Goal: Check status

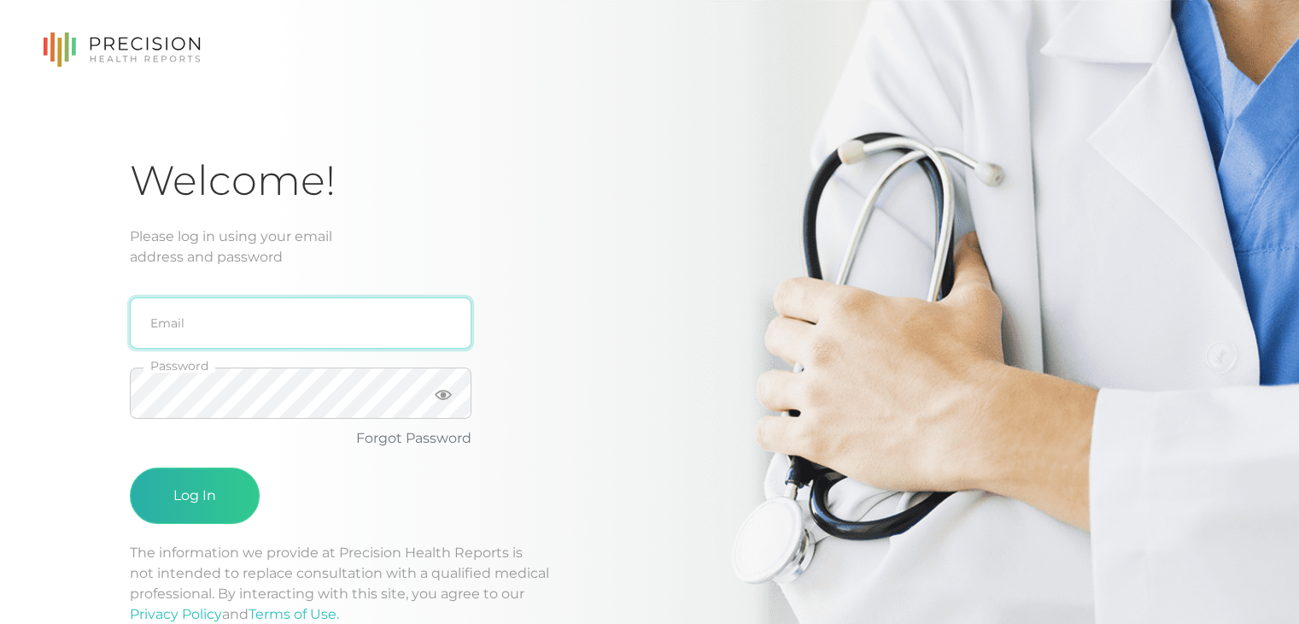
type input "[PERSON_NAME][EMAIL_ADDRESS][DOMAIN_NAME]"
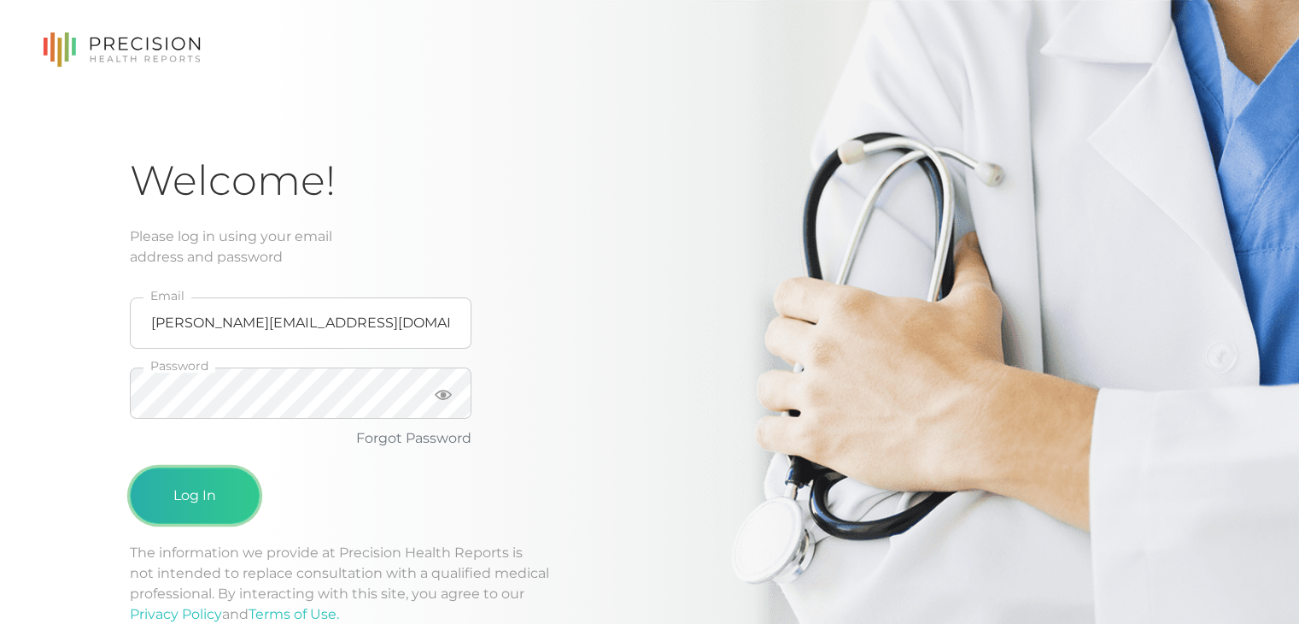
click at [219, 492] on button "Log In" at bounding box center [195, 495] width 130 height 56
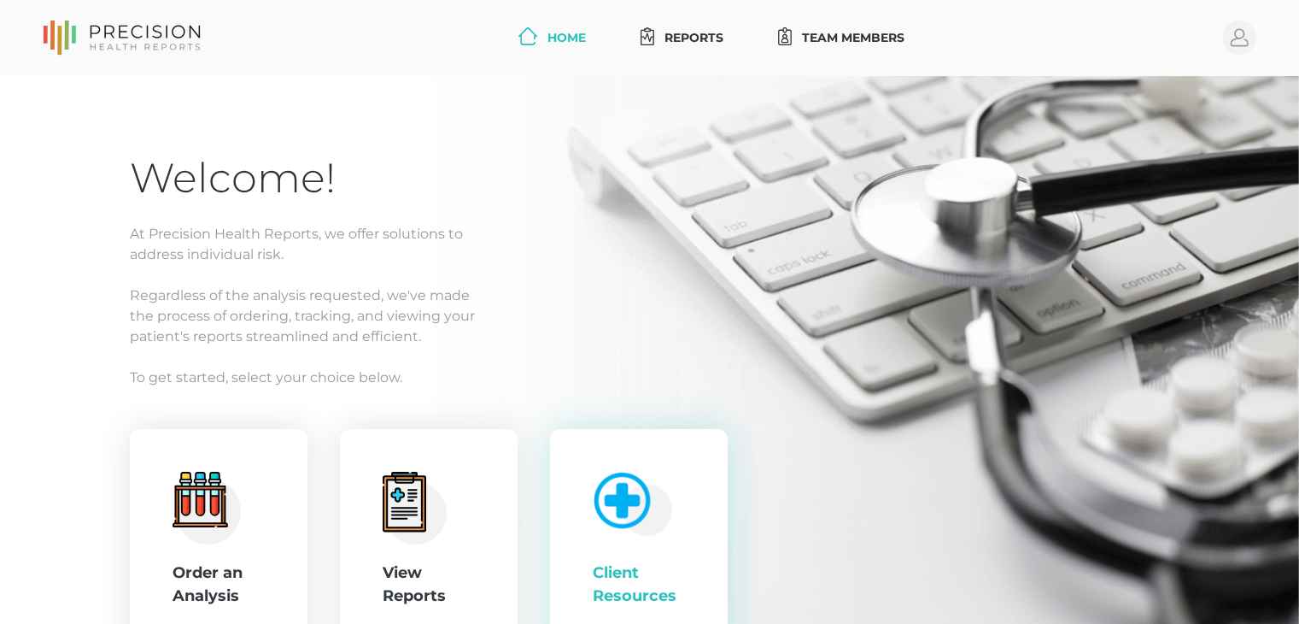
scroll to position [163, 0]
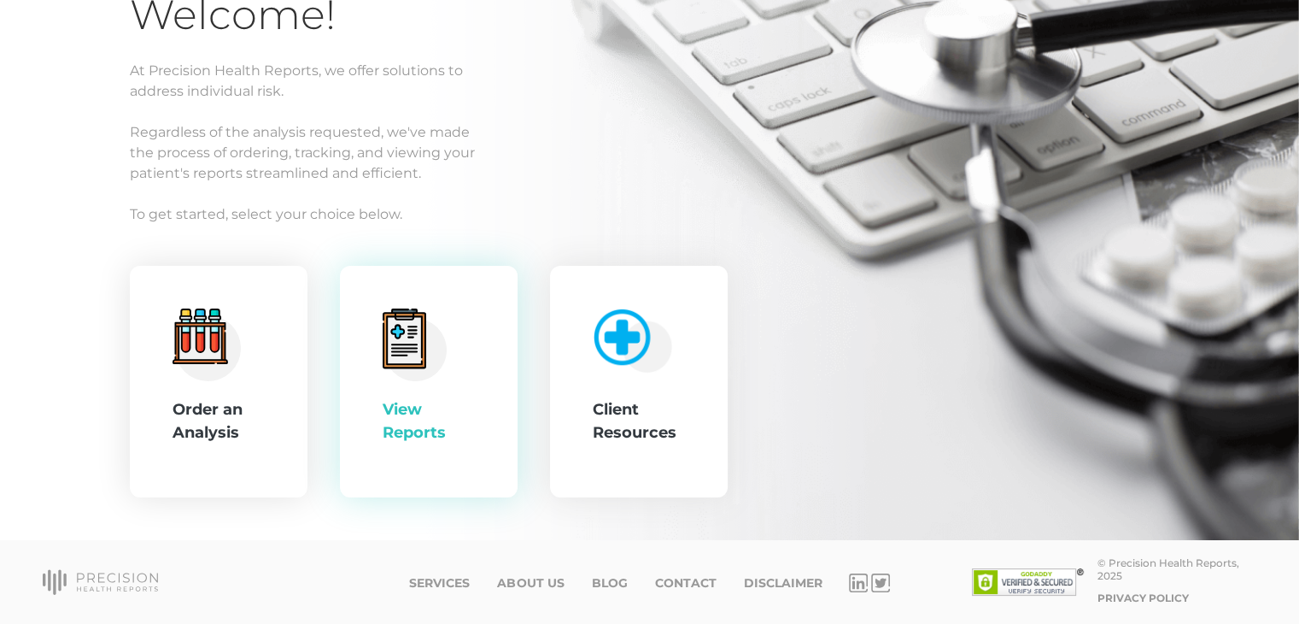
click at [407, 458] on div "View Reports" at bounding box center [429, 382] width 178 height 232
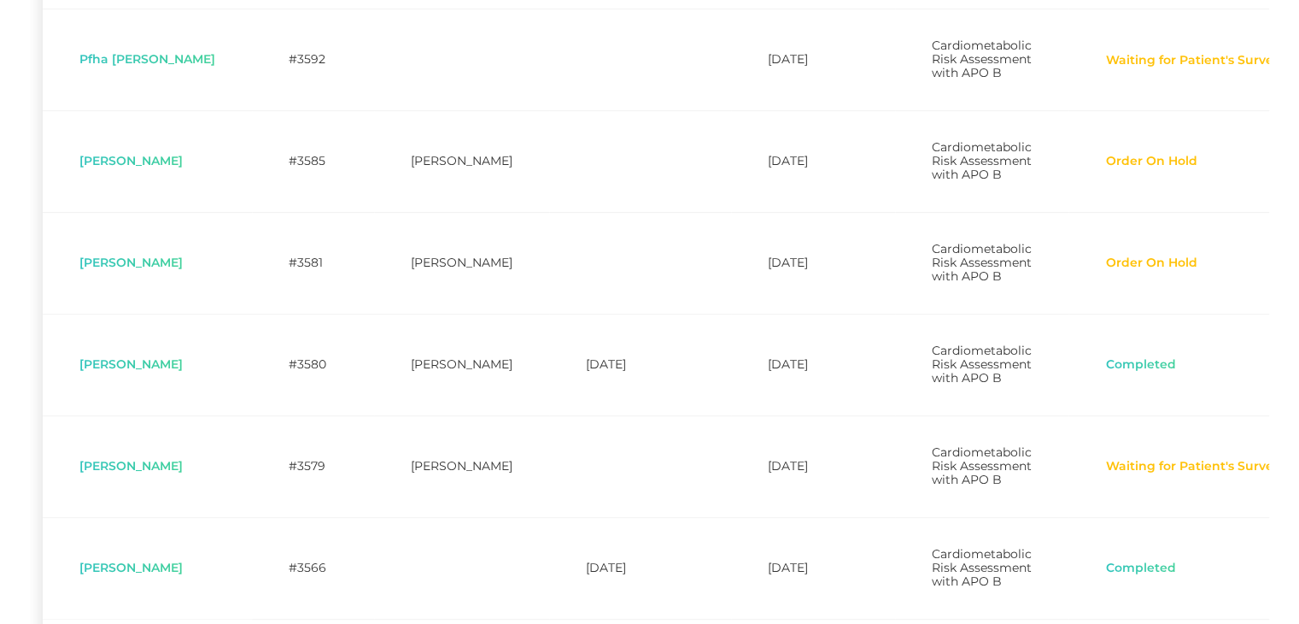
scroll to position [731, 0]
click at [1281, 172] on icon at bounding box center [1291, 160] width 20 height 22
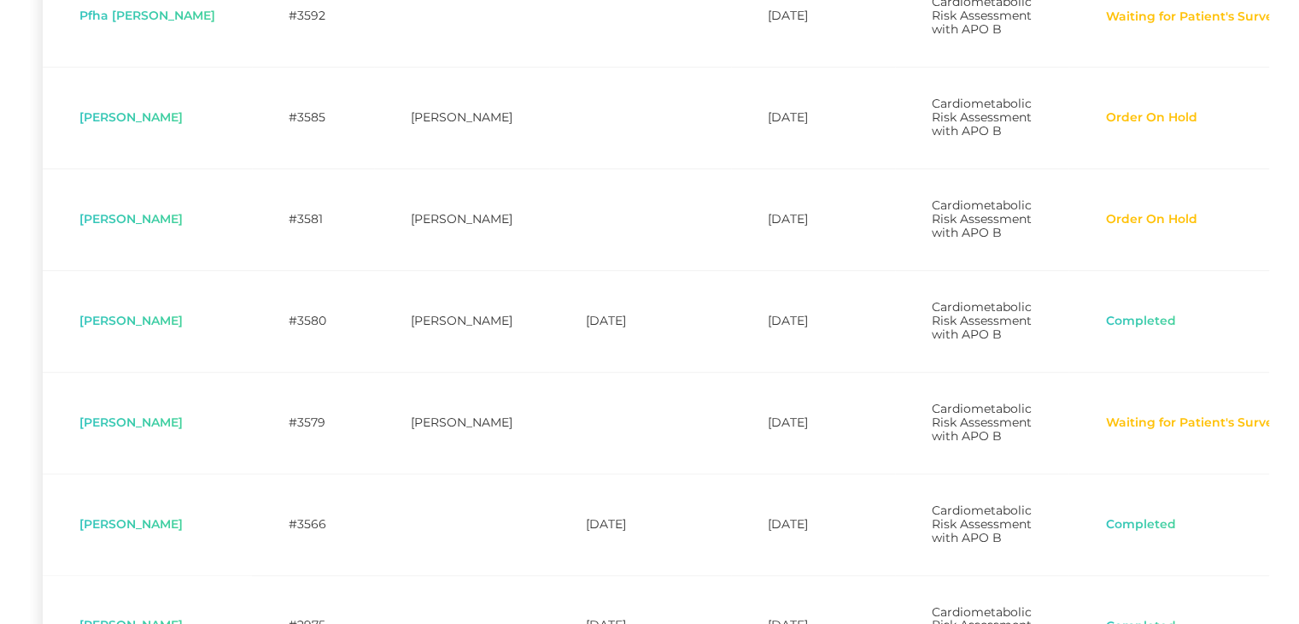
click at [1105, 228] on button "Order On Hold" at bounding box center [1151, 219] width 93 height 17
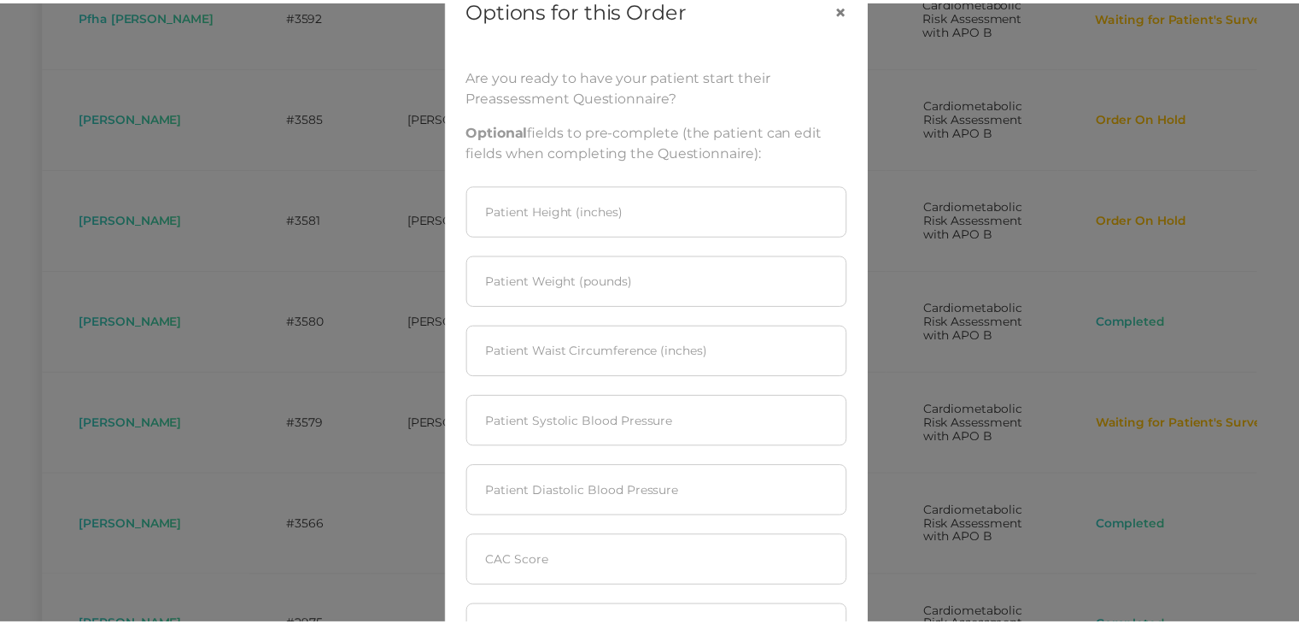
scroll to position [0, 0]
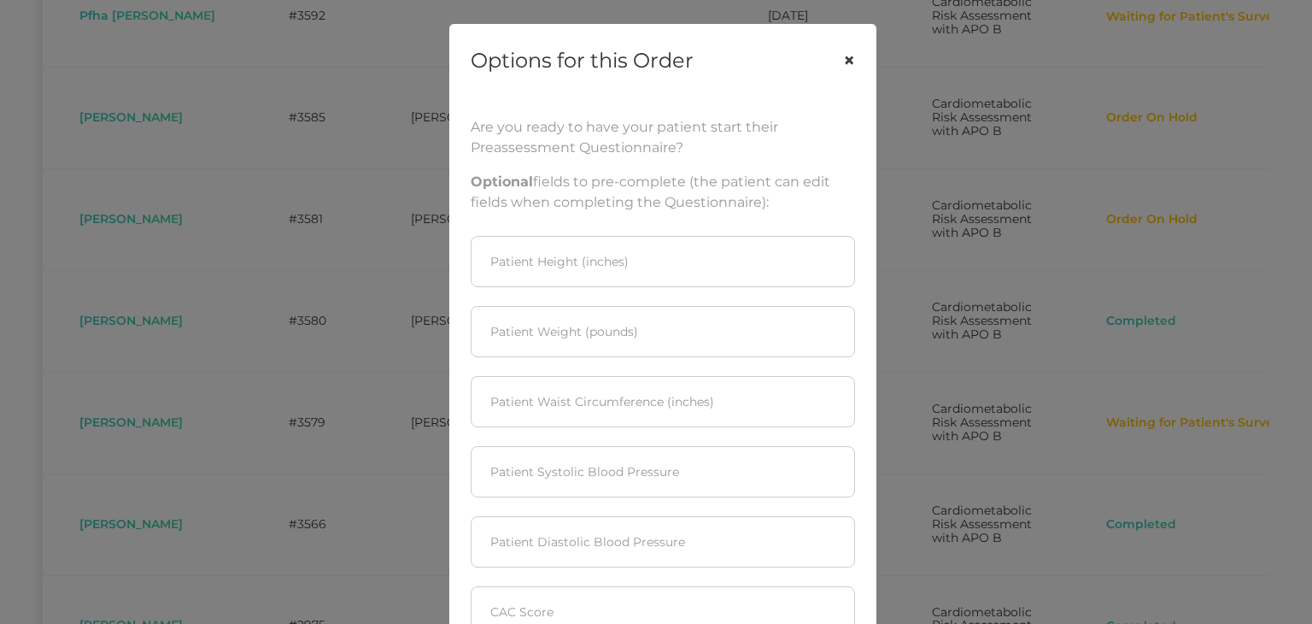
click at [841, 65] on button "×" at bounding box center [849, 61] width 53 height 72
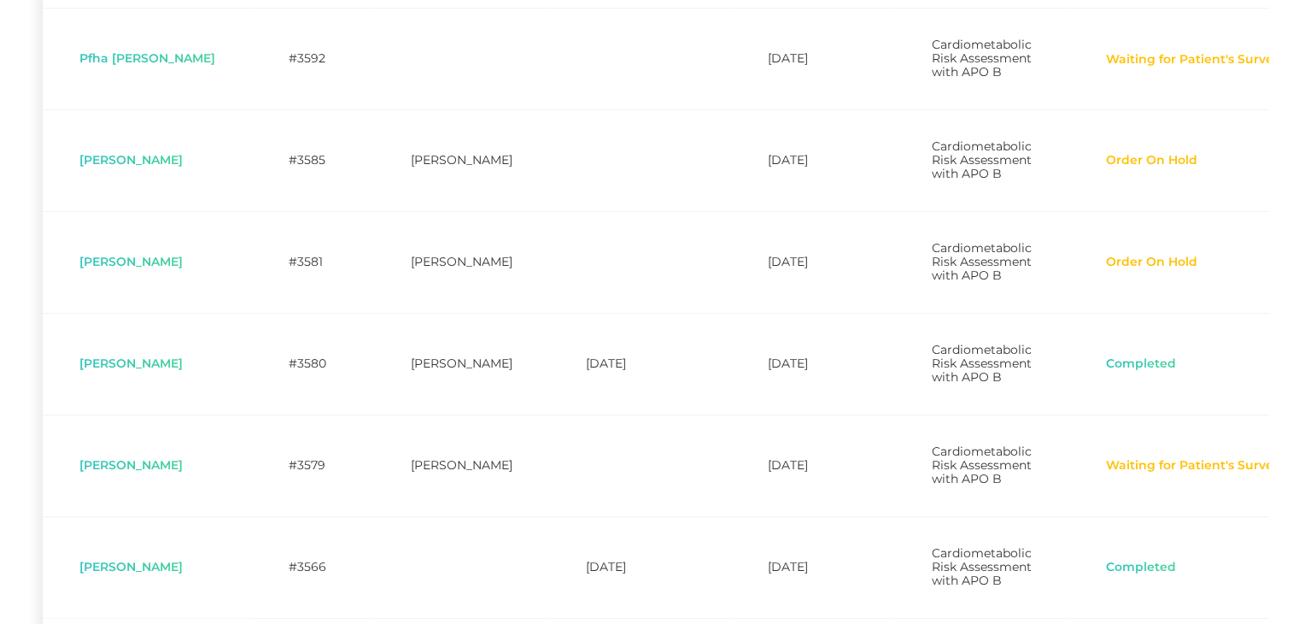
scroll to position [735, 0]
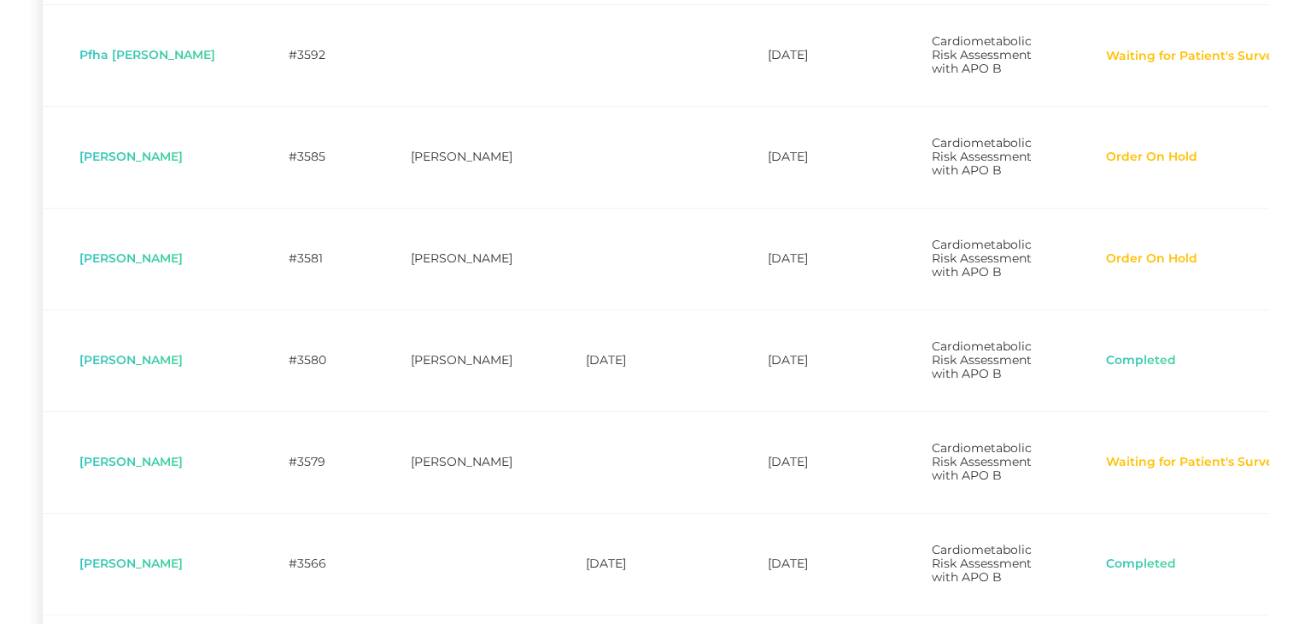
click at [1281, 168] on icon at bounding box center [1291, 157] width 20 height 22
